Goal: Information Seeking & Learning: Learn about a topic

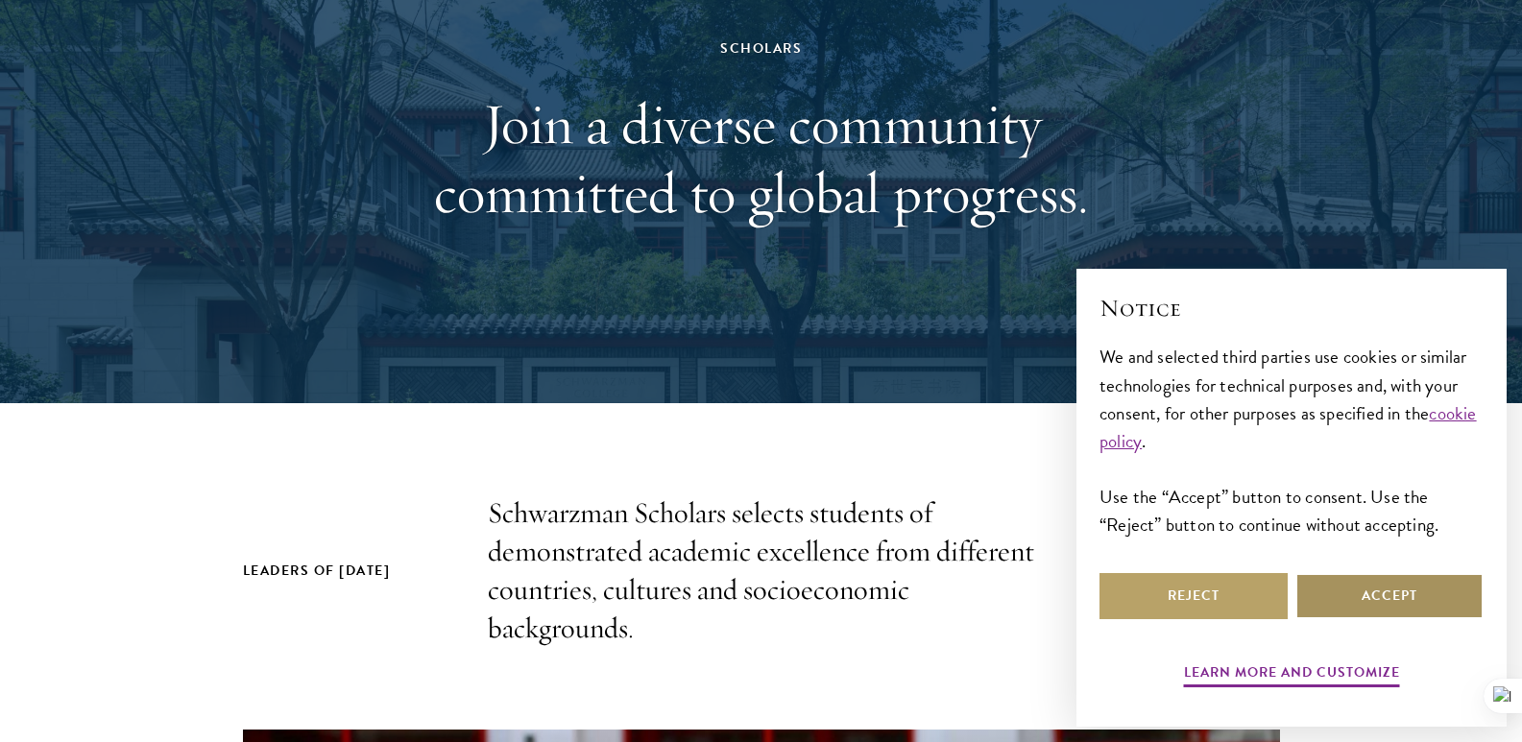
click at [1345, 577] on button "Accept" at bounding box center [1390, 596] width 188 height 46
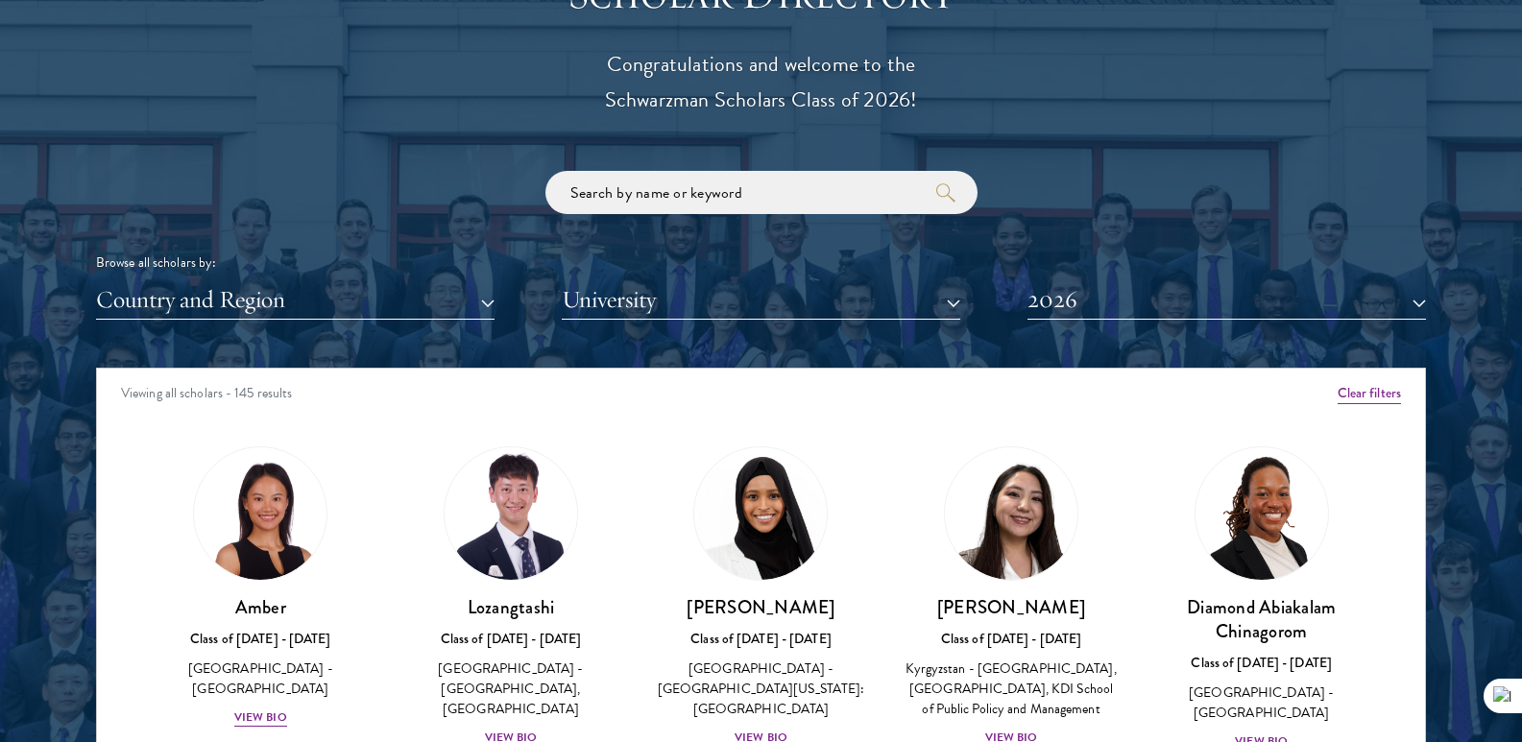
scroll to position [2256, 0]
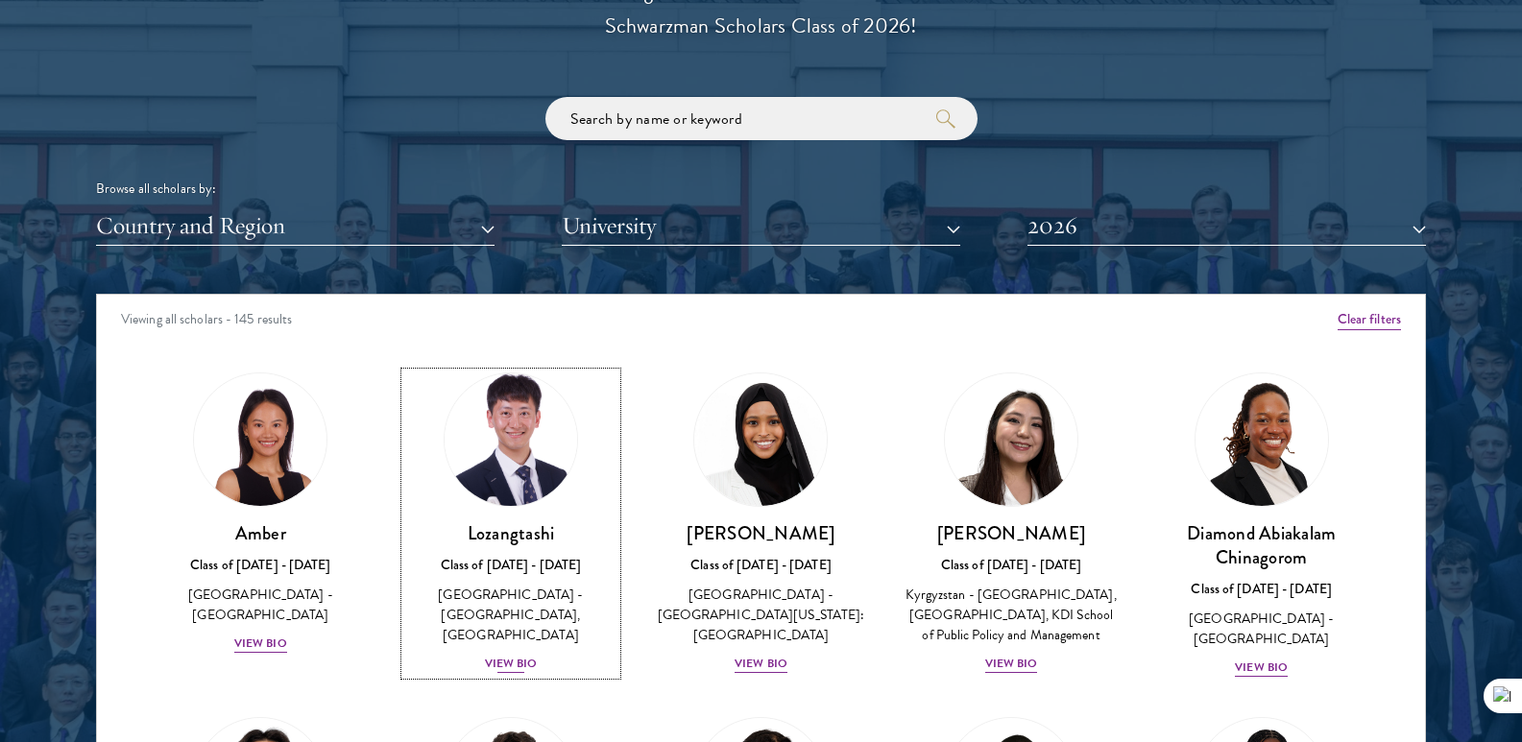
click at [509, 655] on div "View Bio" at bounding box center [511, 664] width 53 height 18
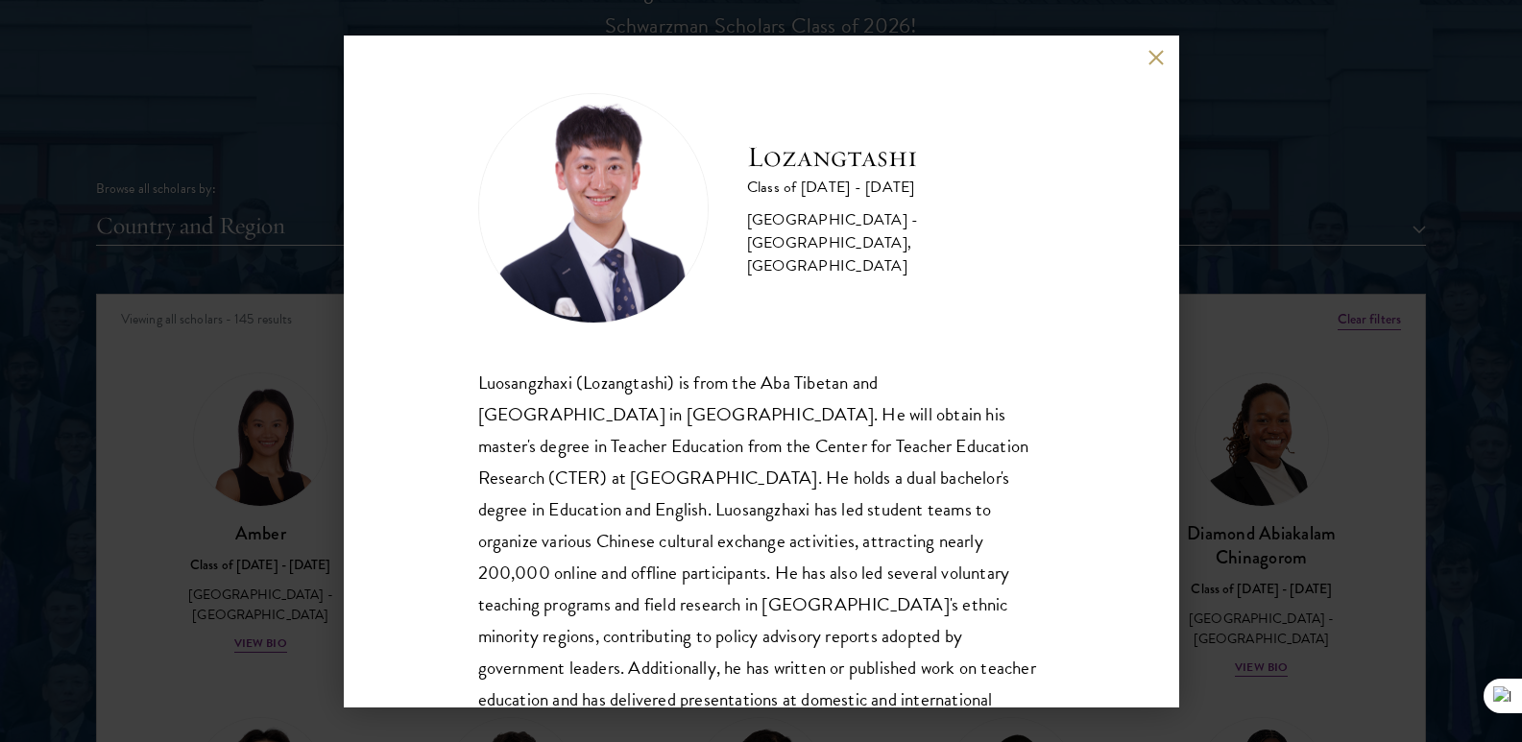
click at [1158, 48] on div "Lozangtashi Class of [DATE] - [DATE] [GEOGRAPHIC_DATA] - [GEOGRAPHIC_DATA], [GE…" at bounding box center [762, 372] width 836 height 672
click at [1156, 55] on button at bounding box center [1157, 58] width 16 height 16
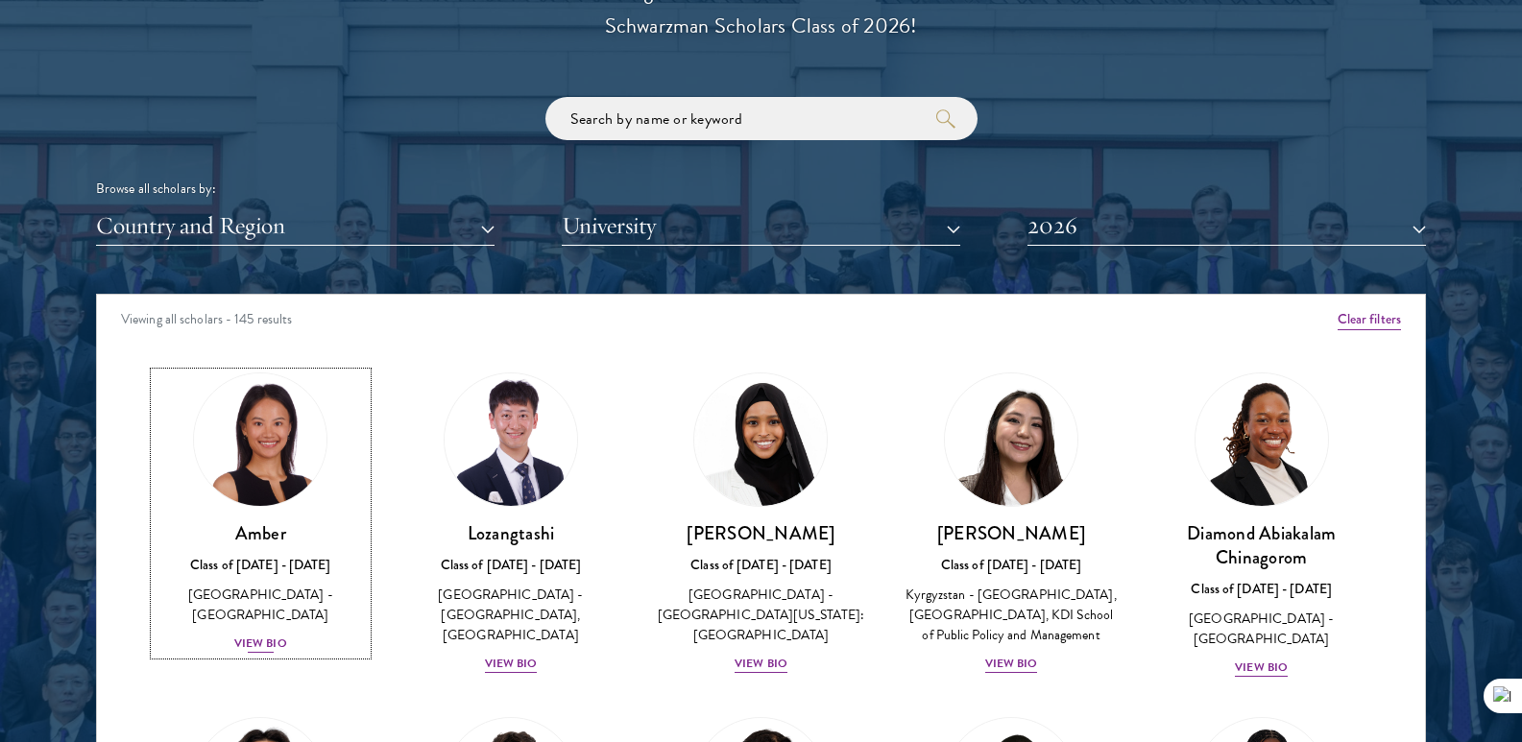
click at [281, 635] on div "View Bio" at bounding box center [260, 644] width 53 height 18
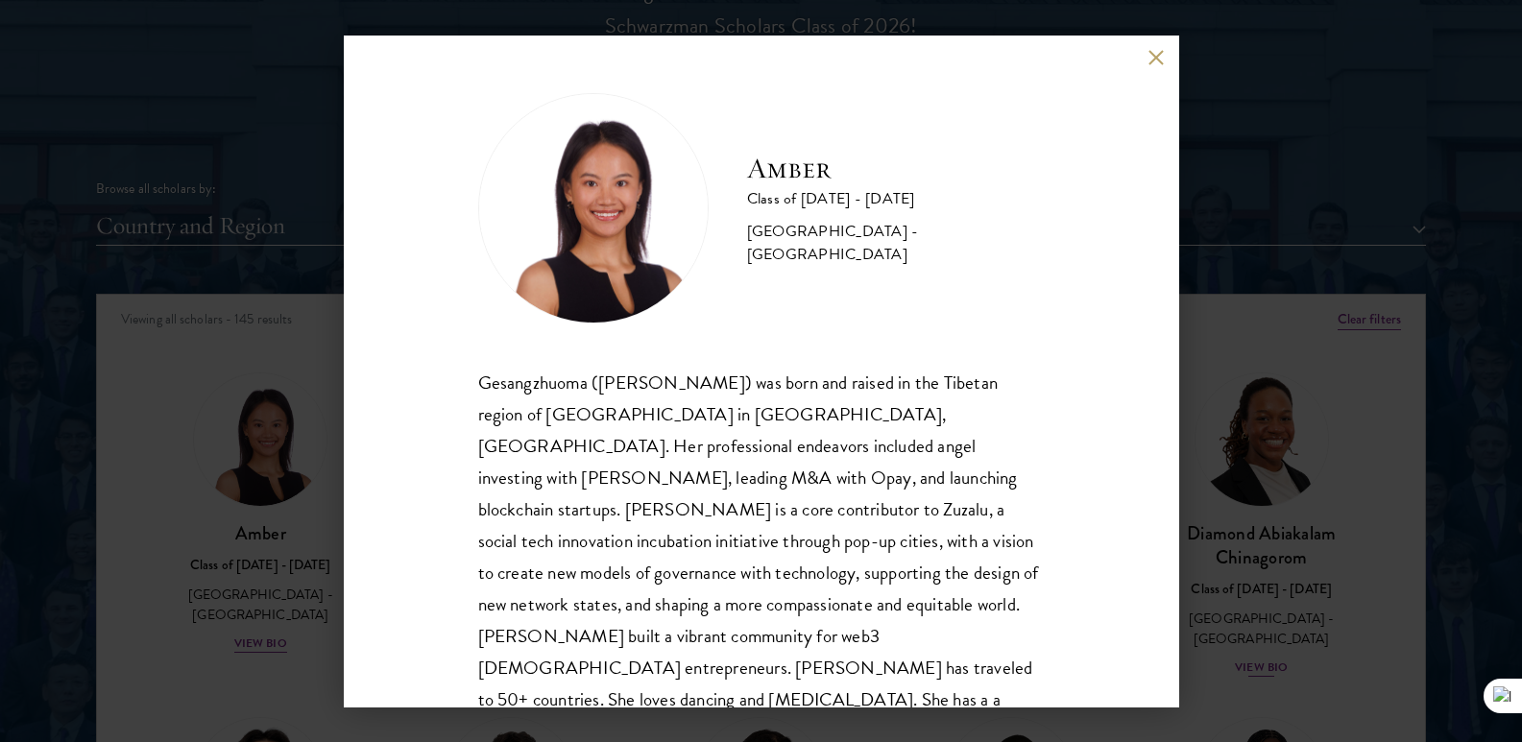
drag, startPoint x: 1252, startPoint y: 250, endPoint x: 1253, endPoint y: 417, distance: 167.1
click at [1253, 249] on div "Amber Class of [DATE] - [DATE] [GEOGRAPHIC_DATA] - [GEOGRAPHIC_DATA] Gesangzhuo…" at bounding box center [761, 371] width 1522 height 742
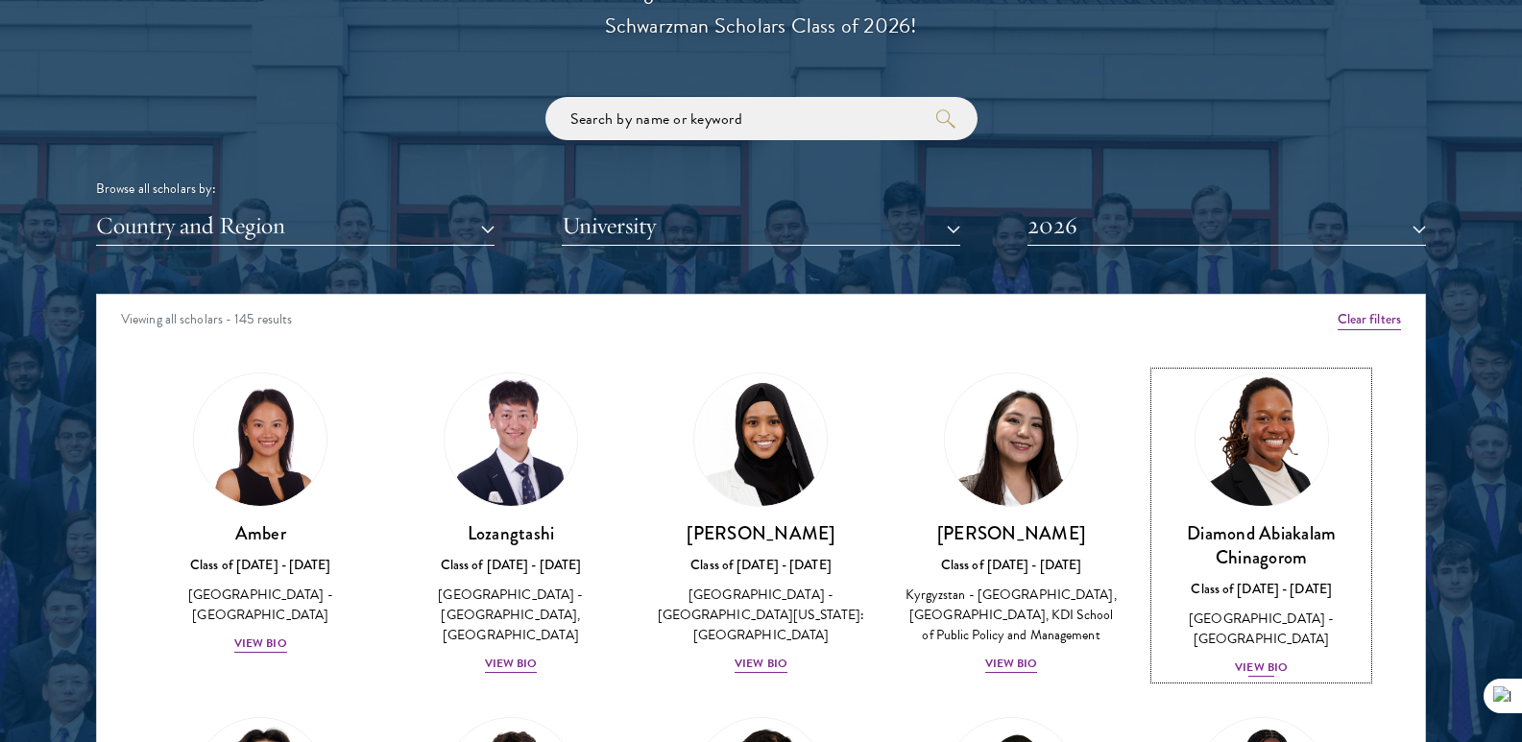
click at [1245, 659] on div "View Bio" at bounding box center [1261, 668] width 53 height 18
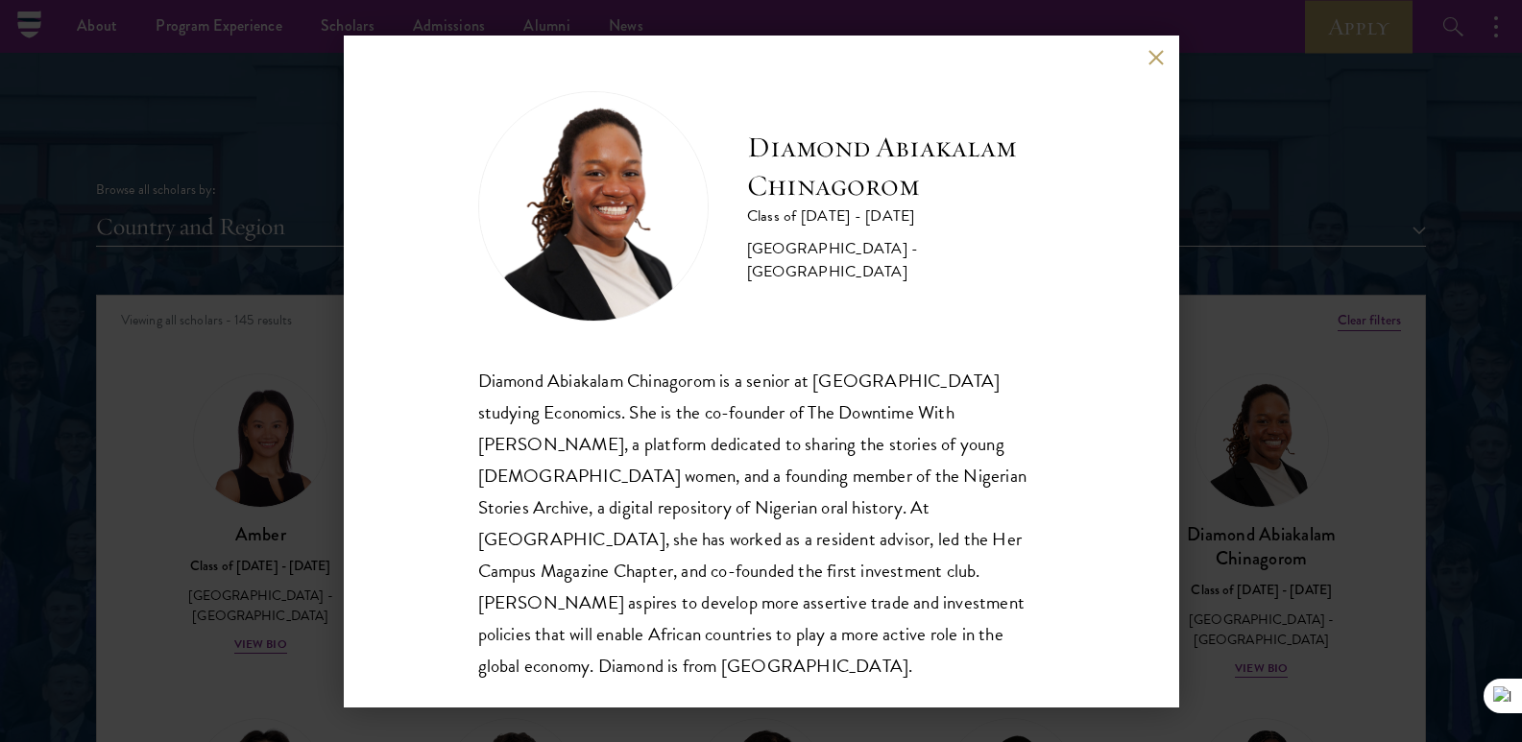
scroll to position [2160, 0]
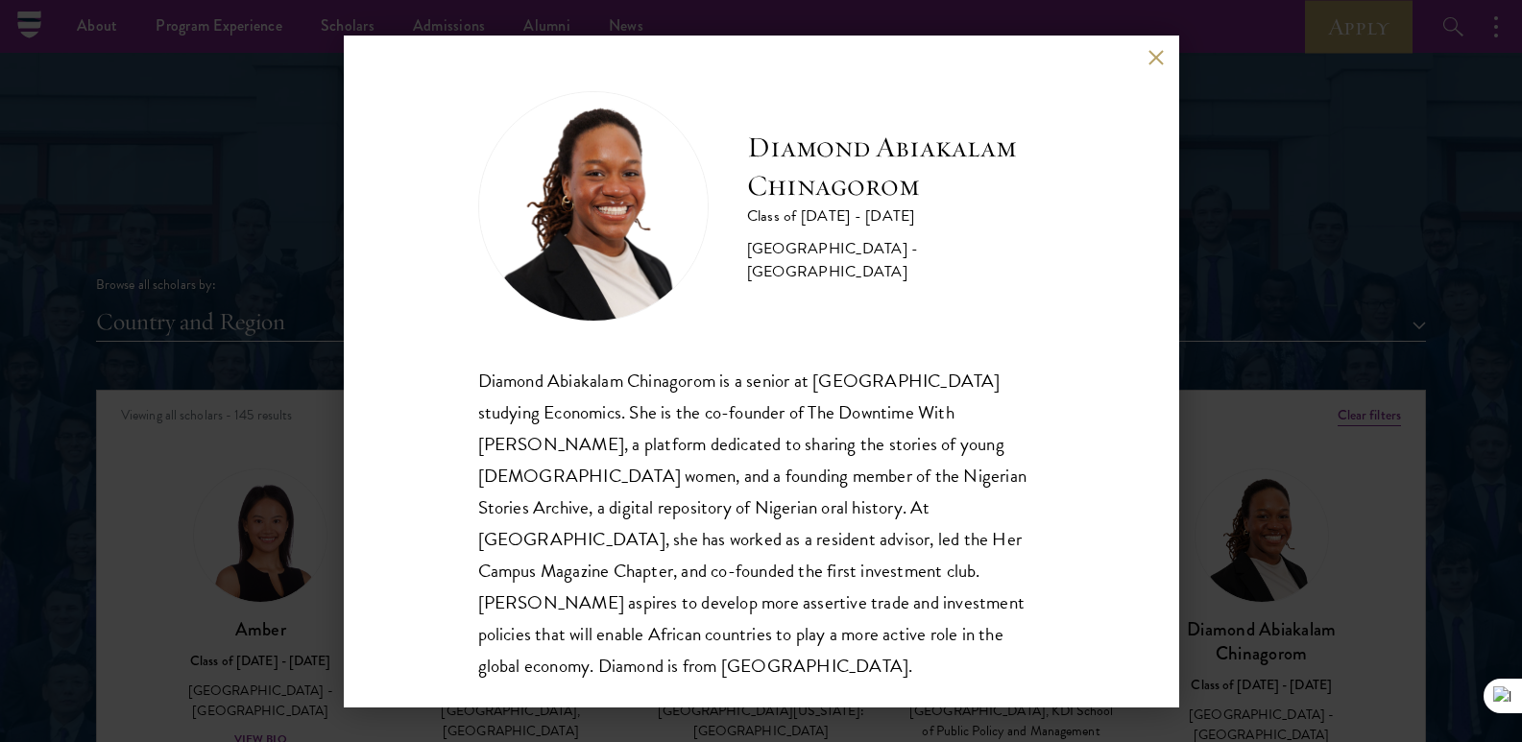
click at [1157, 54] on button at bounding box center [1157, 58] width 16 height 16
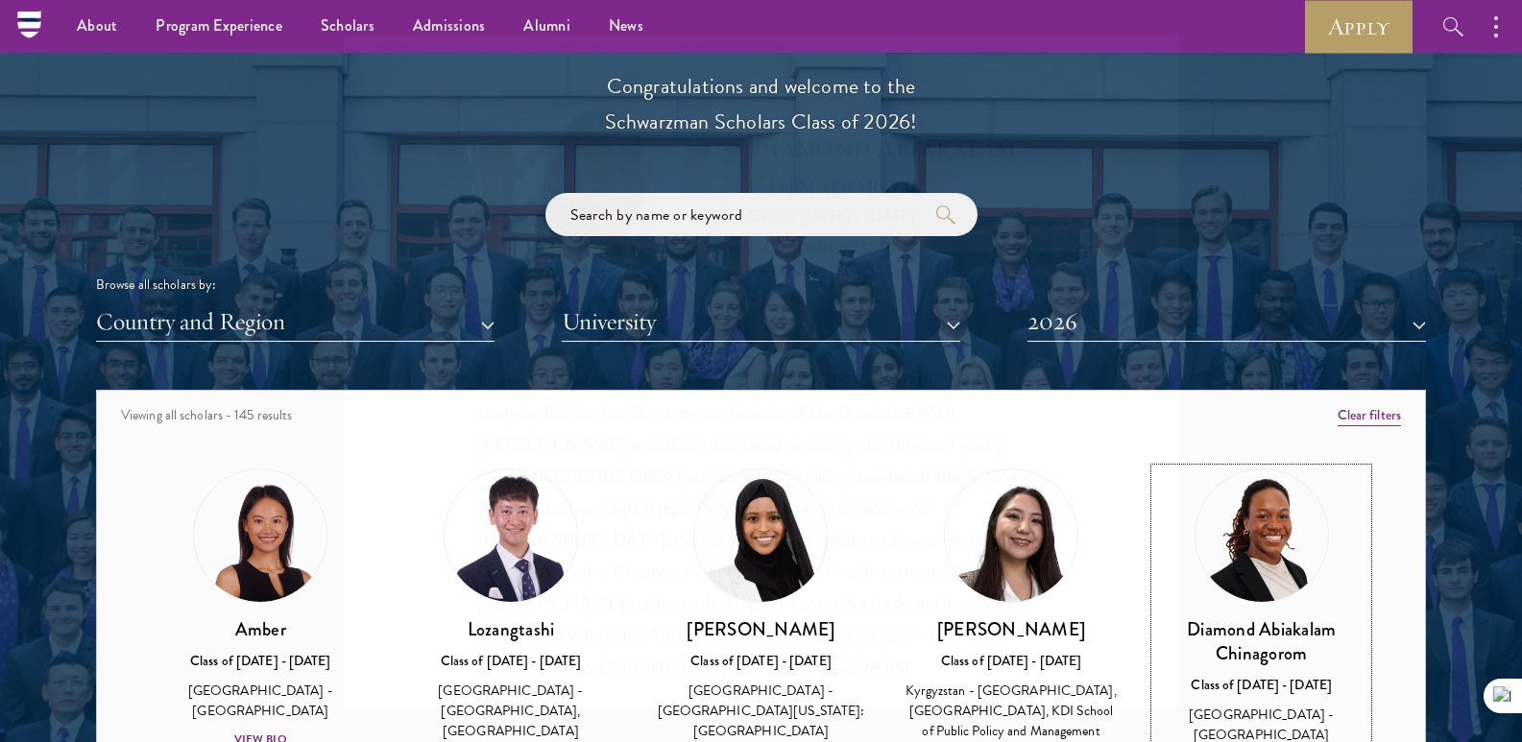
scroll to position [2172, 0]
